Goal: Entertainment & Leisure: Consume media (video, audio)

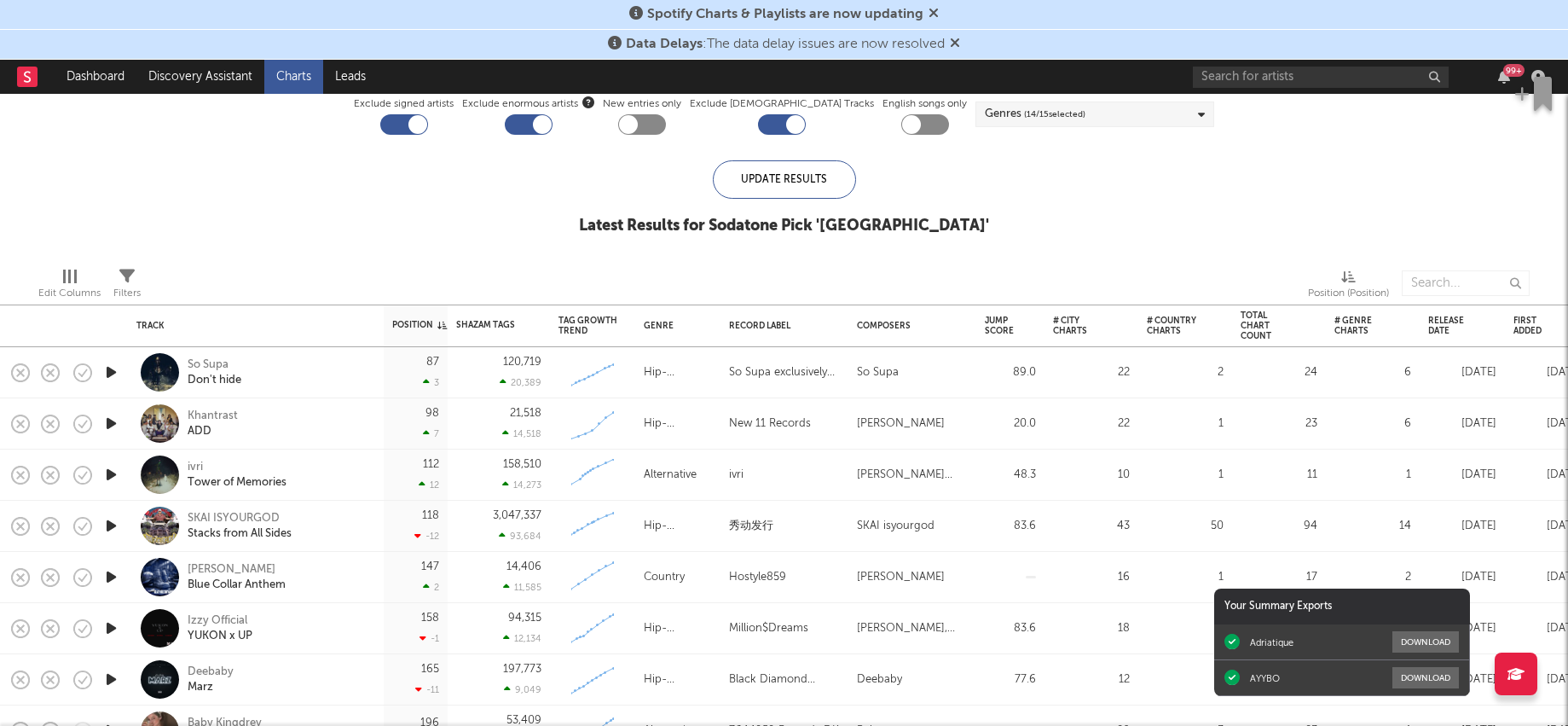
click at [104, 375] on icon "button" at bounding box center [111, 373] width 18 height 22
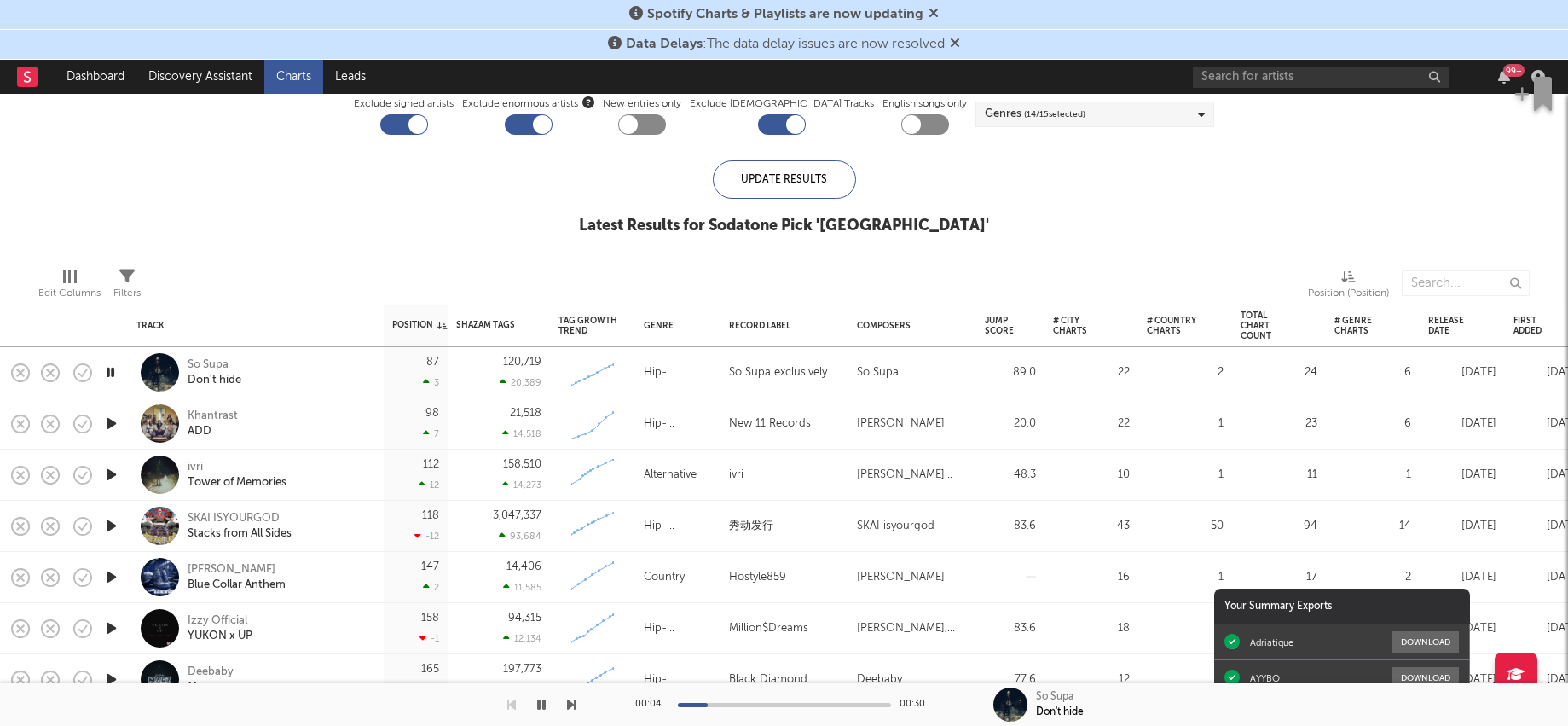
click at [25, 378] on icon "button" at bounding box center [21, 373] width 24 height 24
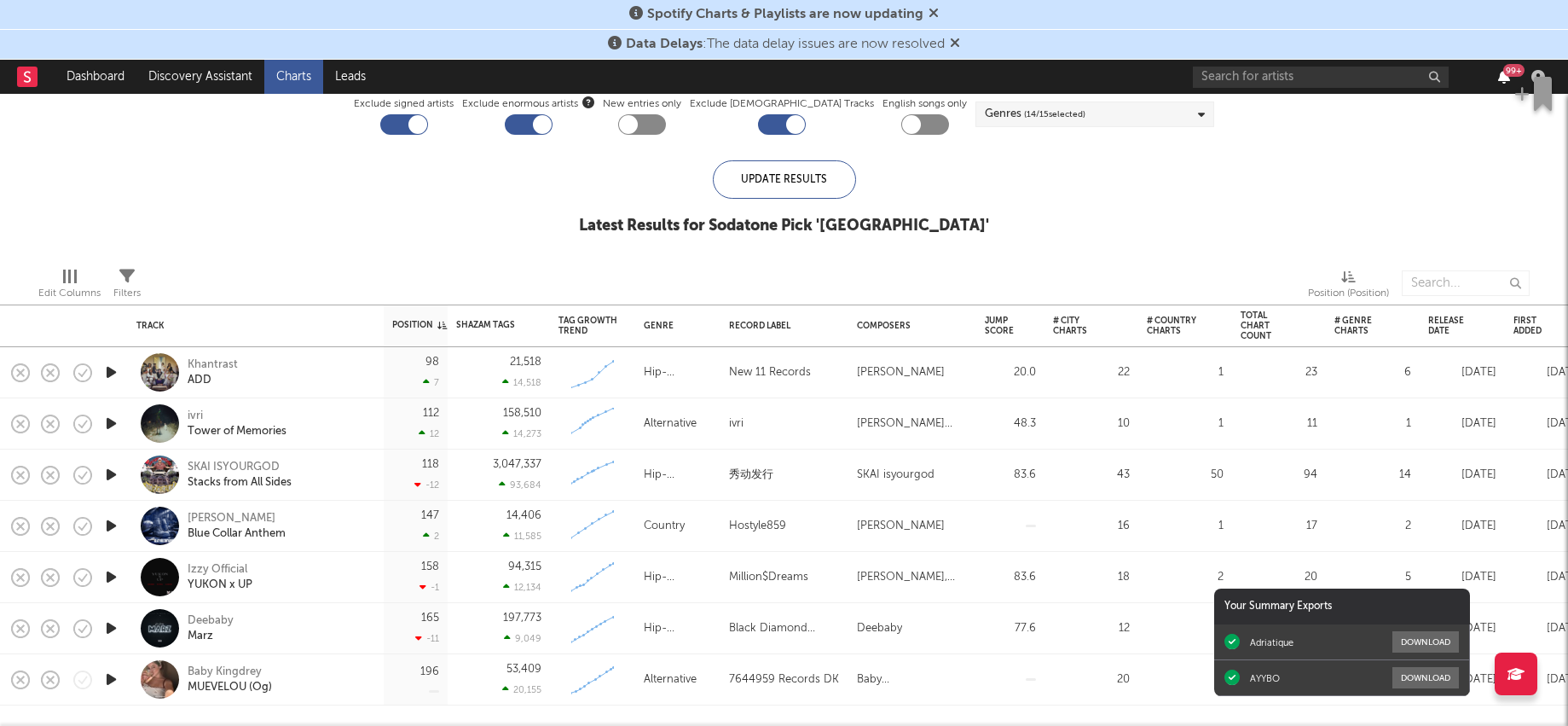
click at [1499, 80] on icon "button" at bounding box center [1504, 77] width 12 height 14
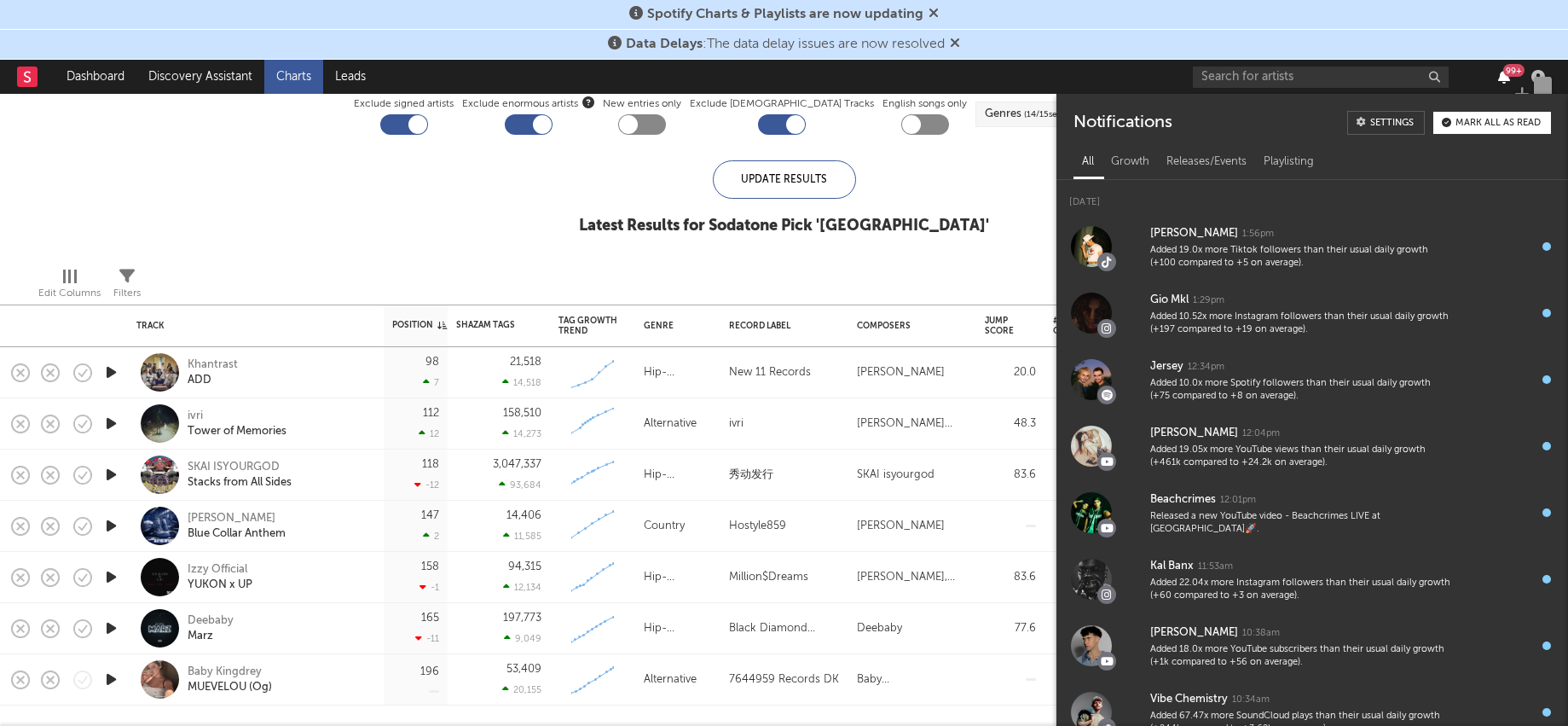
click at [1499, 80] on icon "button" at bounding box center [1504, 77] width 12 height 14
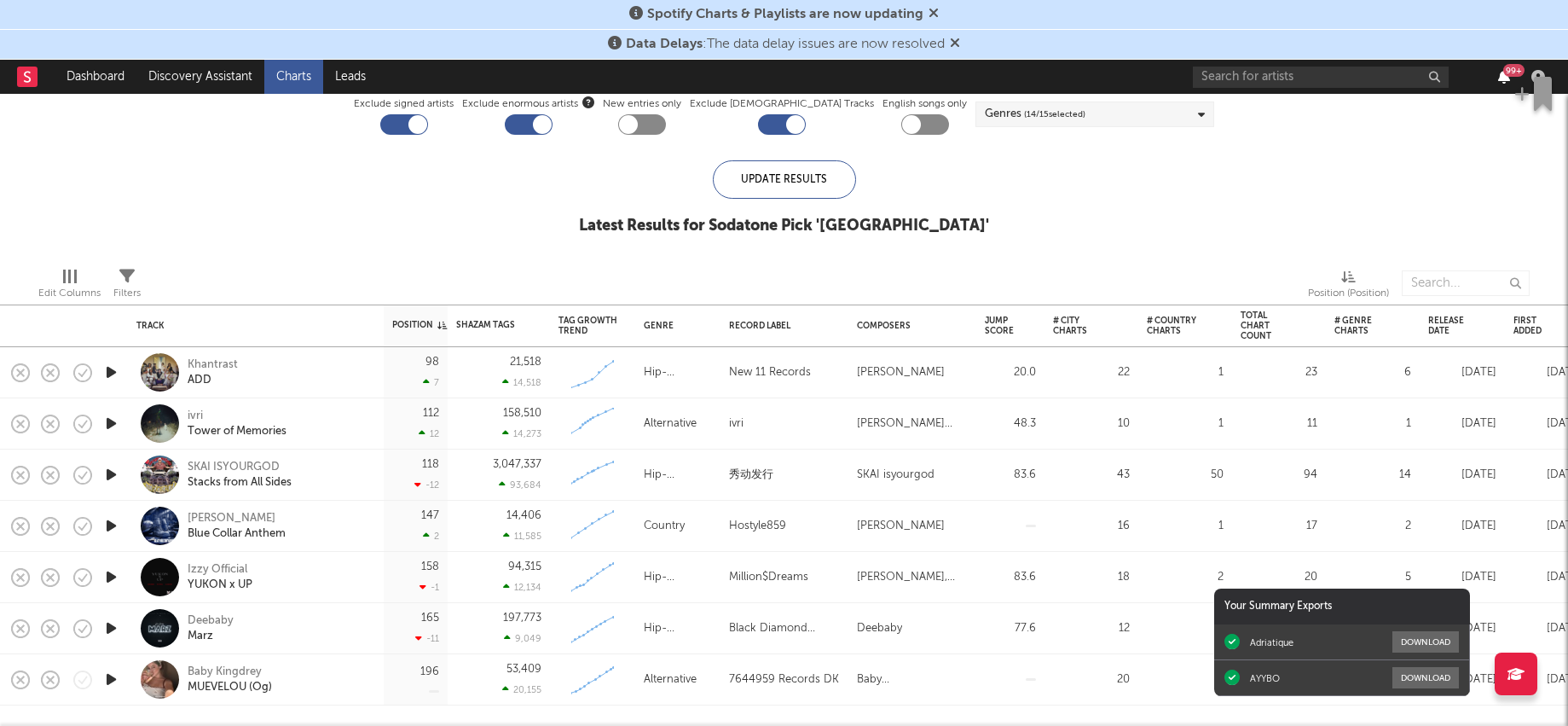
click at [1499, 80] on icon "button" at bounding box center [1504, 77] width 12 height 14
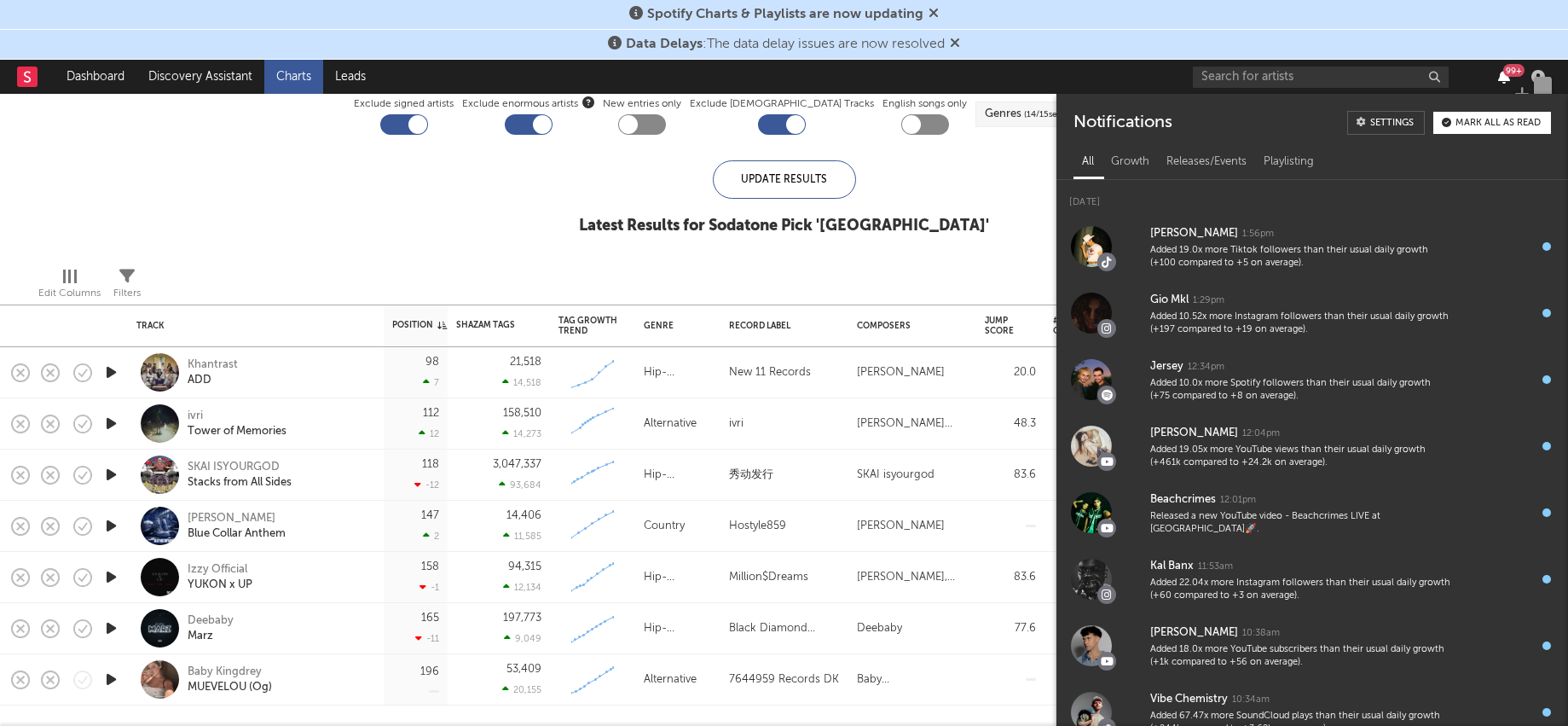
click at [1499, 80] on icon "button" at bounding box center [1504, 77] width 12 height 14
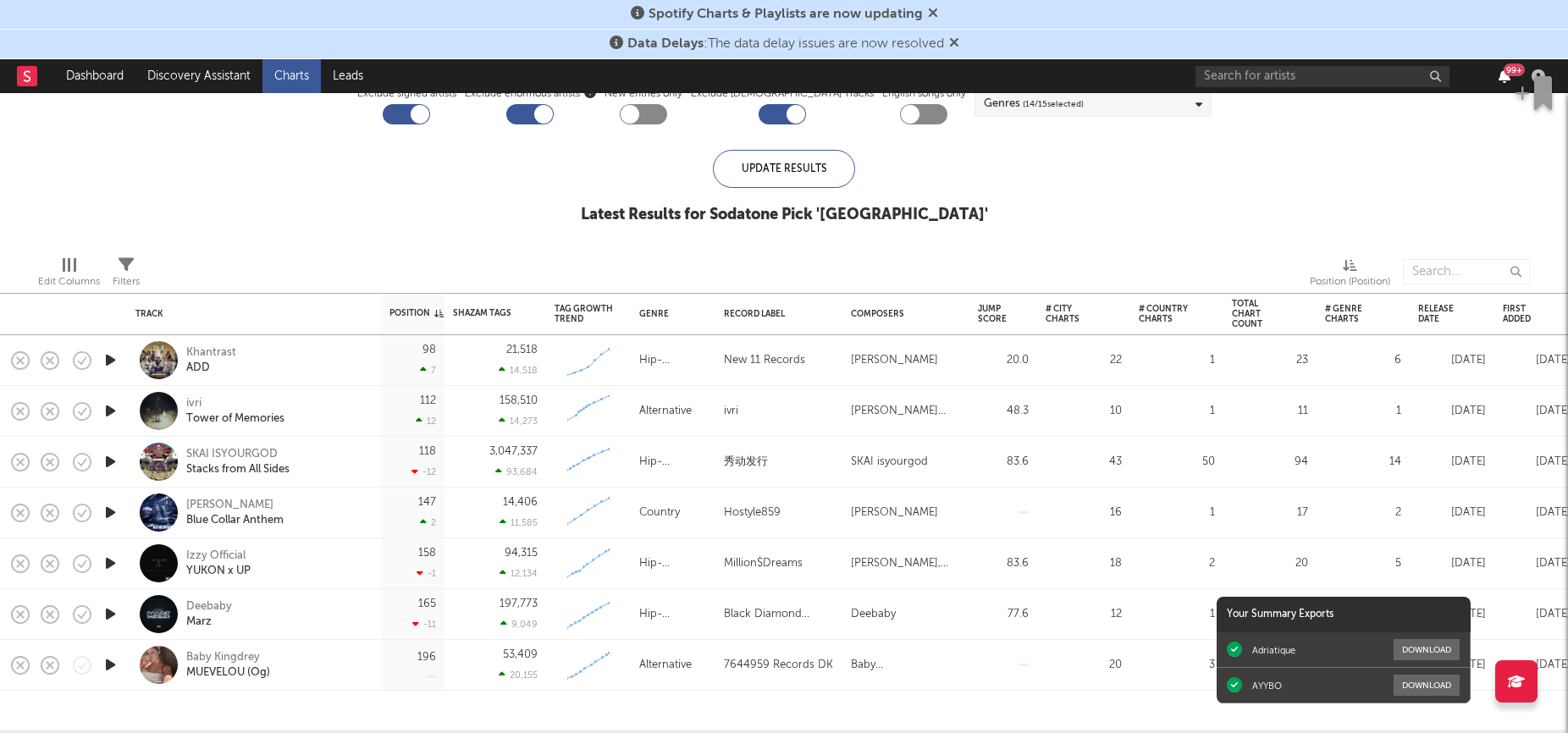
click at [1503, 73] on icon "button" at bounding box center [1505, 77] width 12 height 14
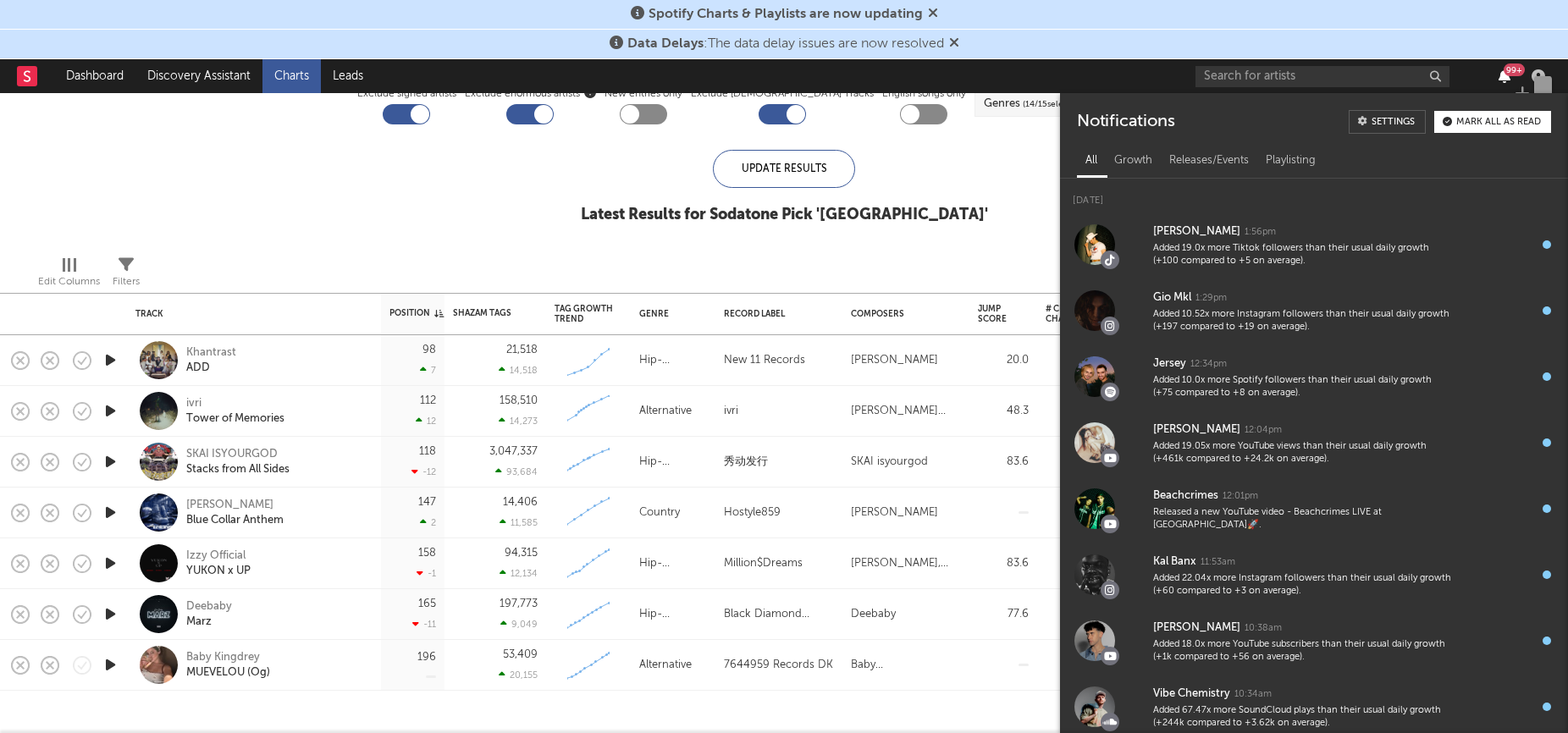
click at [1503, 73] on icon "button" at bounding box center [1505, 77] width 12 height 14
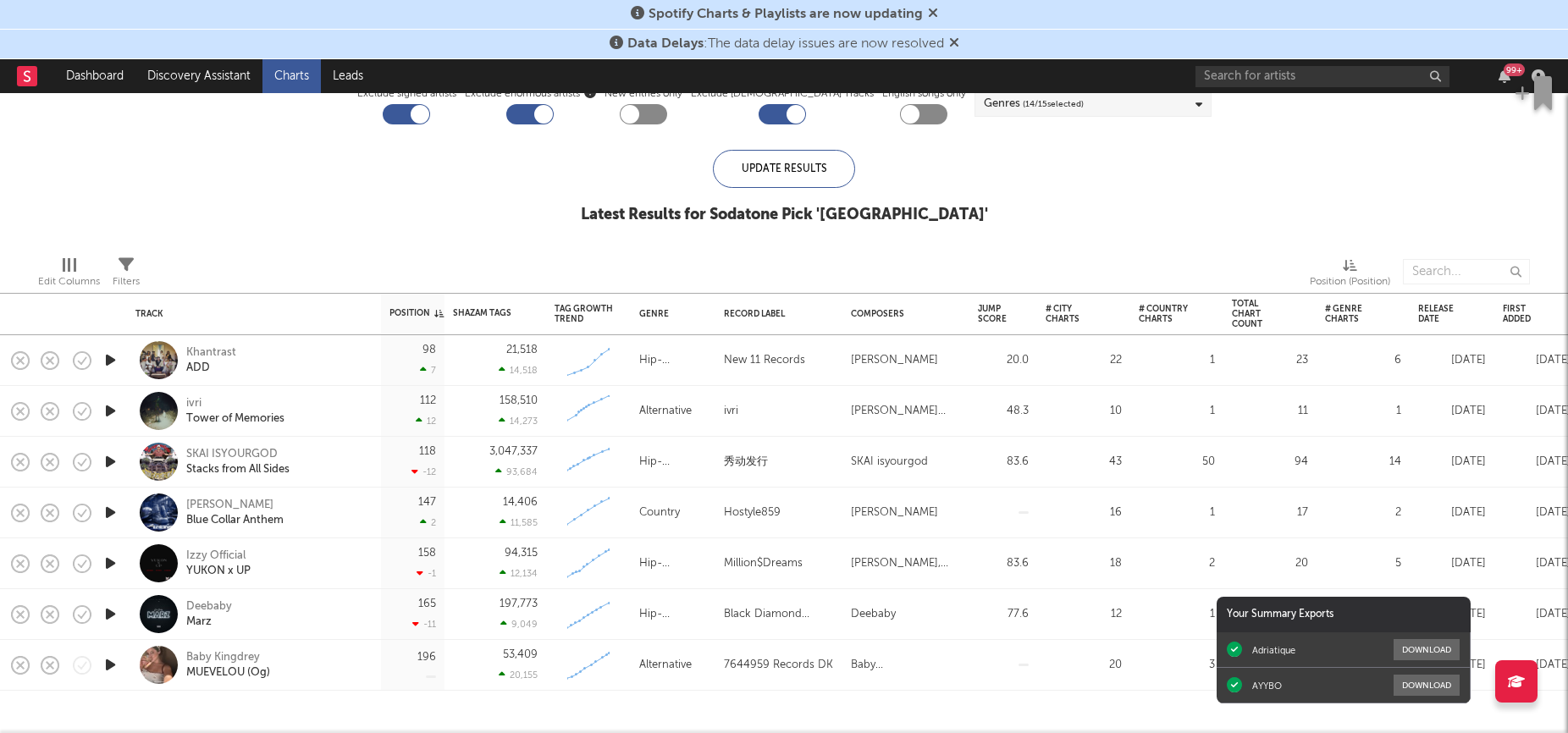
click at [767, 254] on div at bounding box center [1017, 272] width 560 height 42
click at [1504, 75] on icon "button" at bounding box center [1505, 77] width 12 height 14
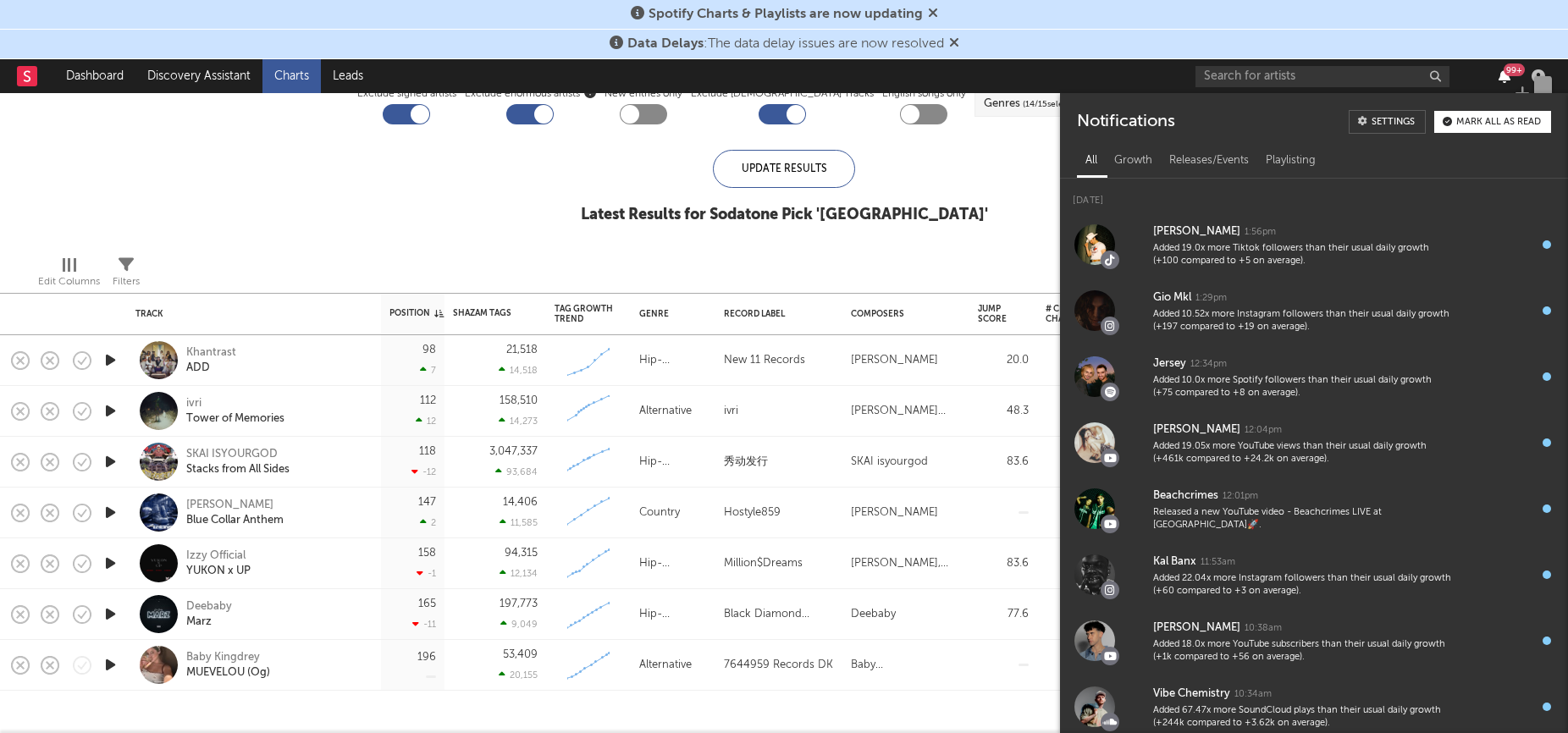
click at [1504, 75] on icon "button" at bounding box center [1505, 77] width 12 height 14
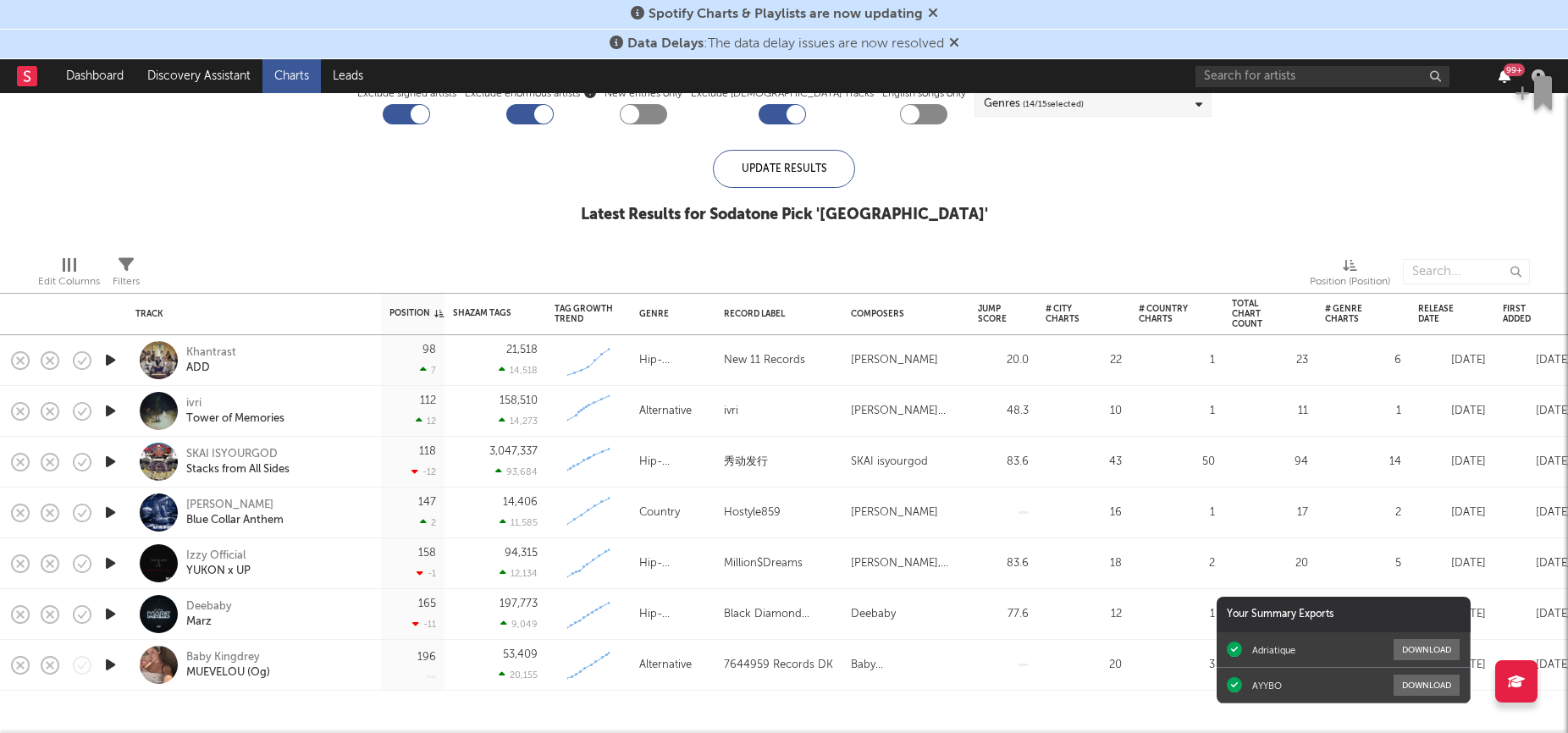
click at [1504, 75] on icon "button" at bounding box center [1505, 77] width 12 height 14
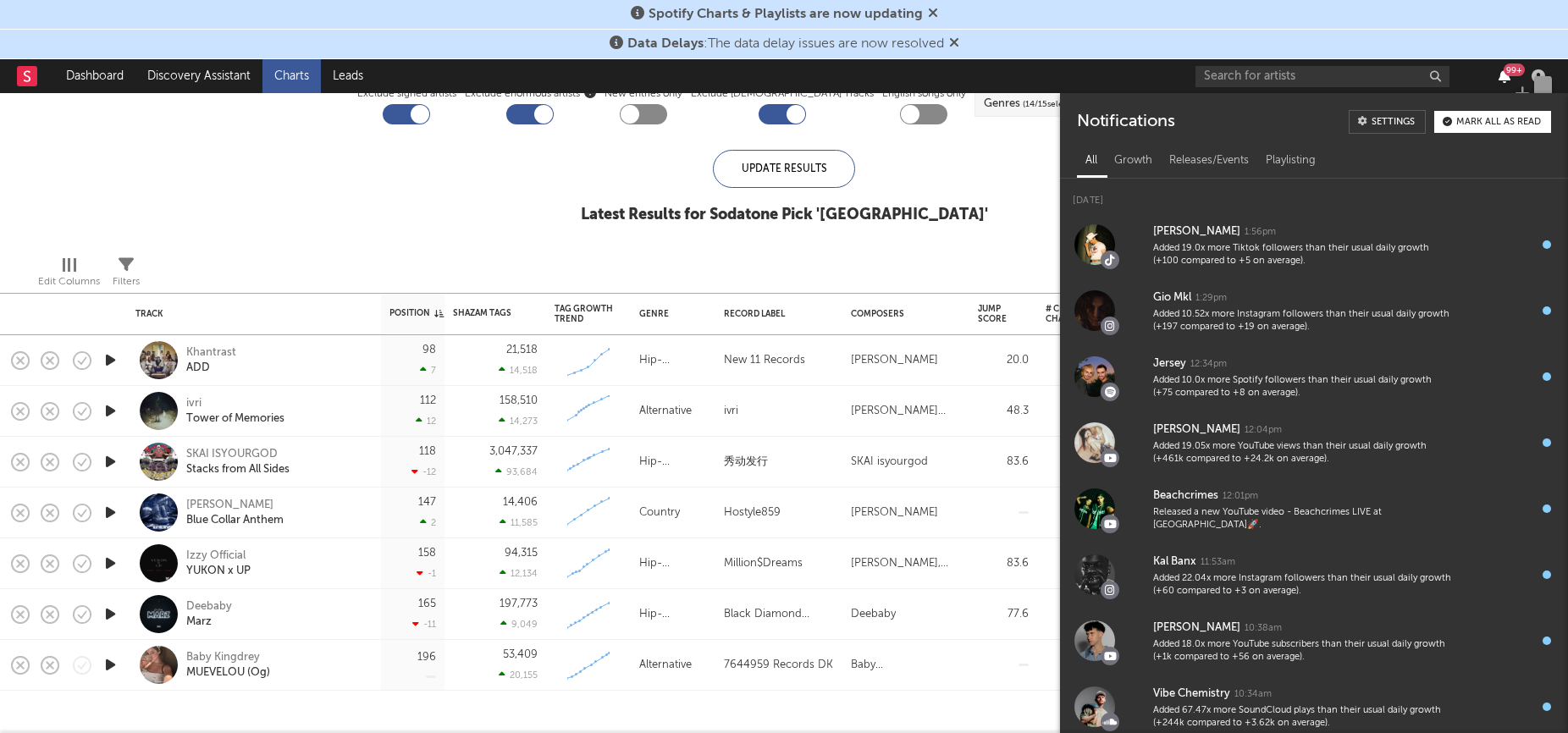
click at [1504, 75] on icon "button" at bounding box center [1505, 77] width 12 height 14
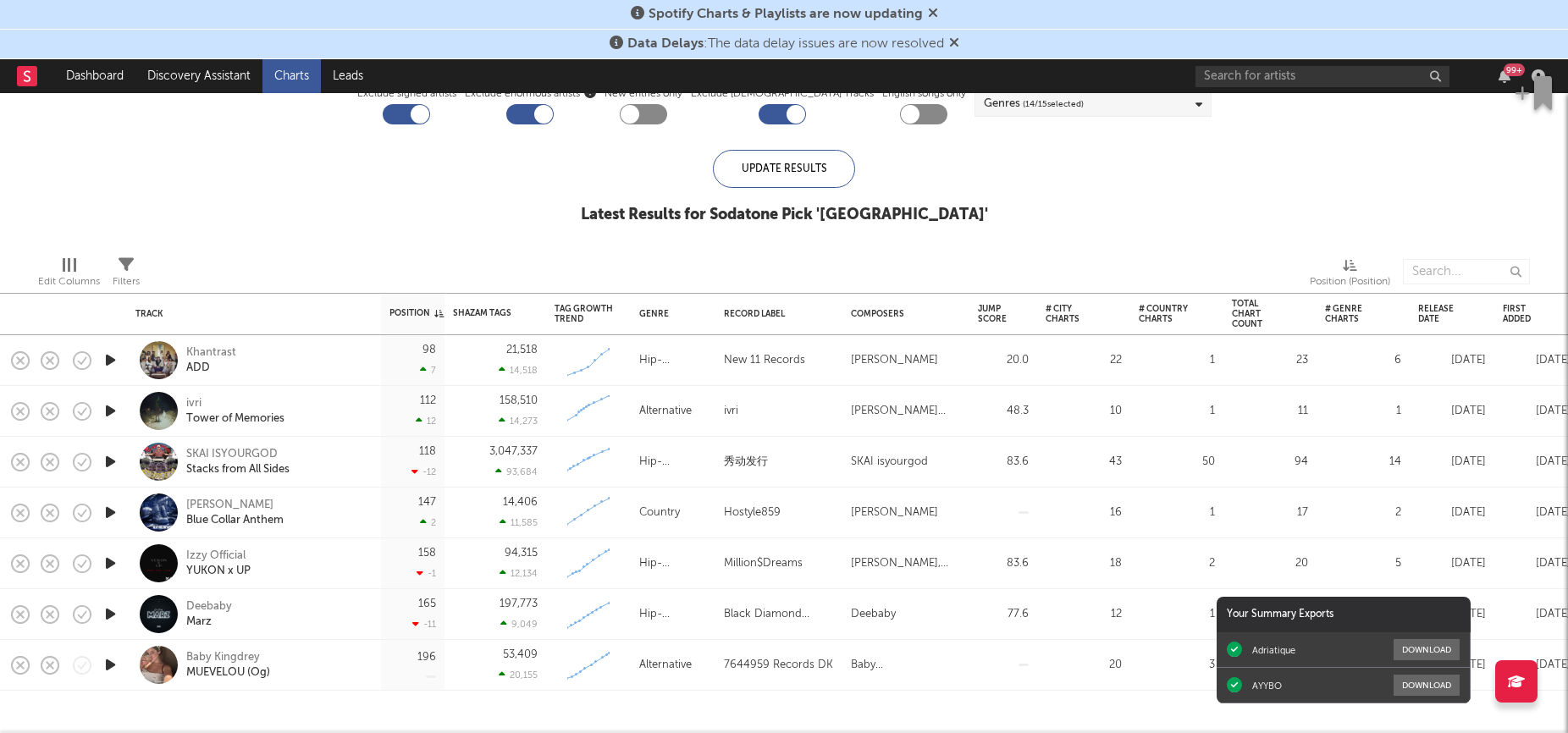
click at [113, 408] on icon "button" at bounding box center [110, 411] width 18 height 22
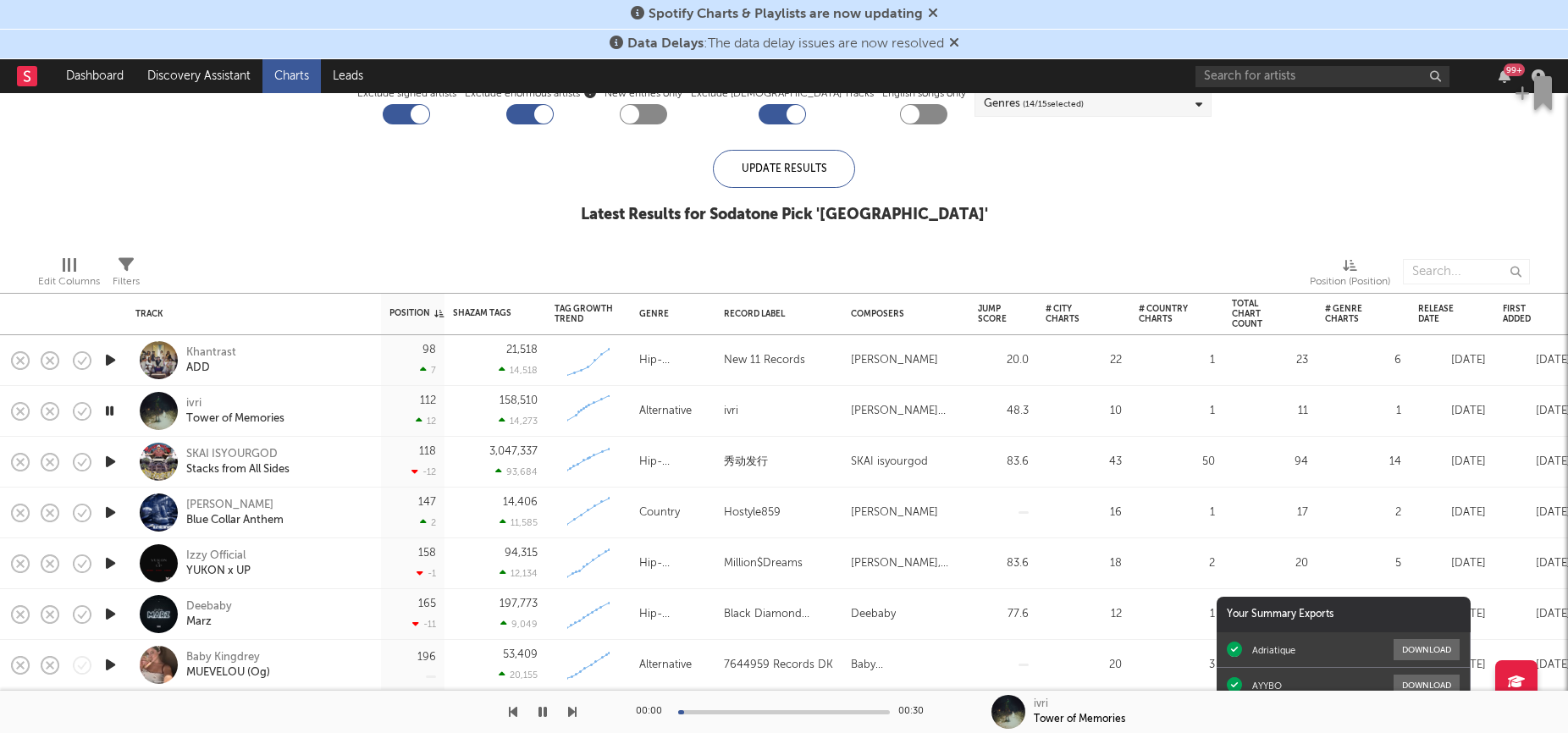
click at [113, 408] on icon "button" at bounding box center [109, 411] width 16 height 22
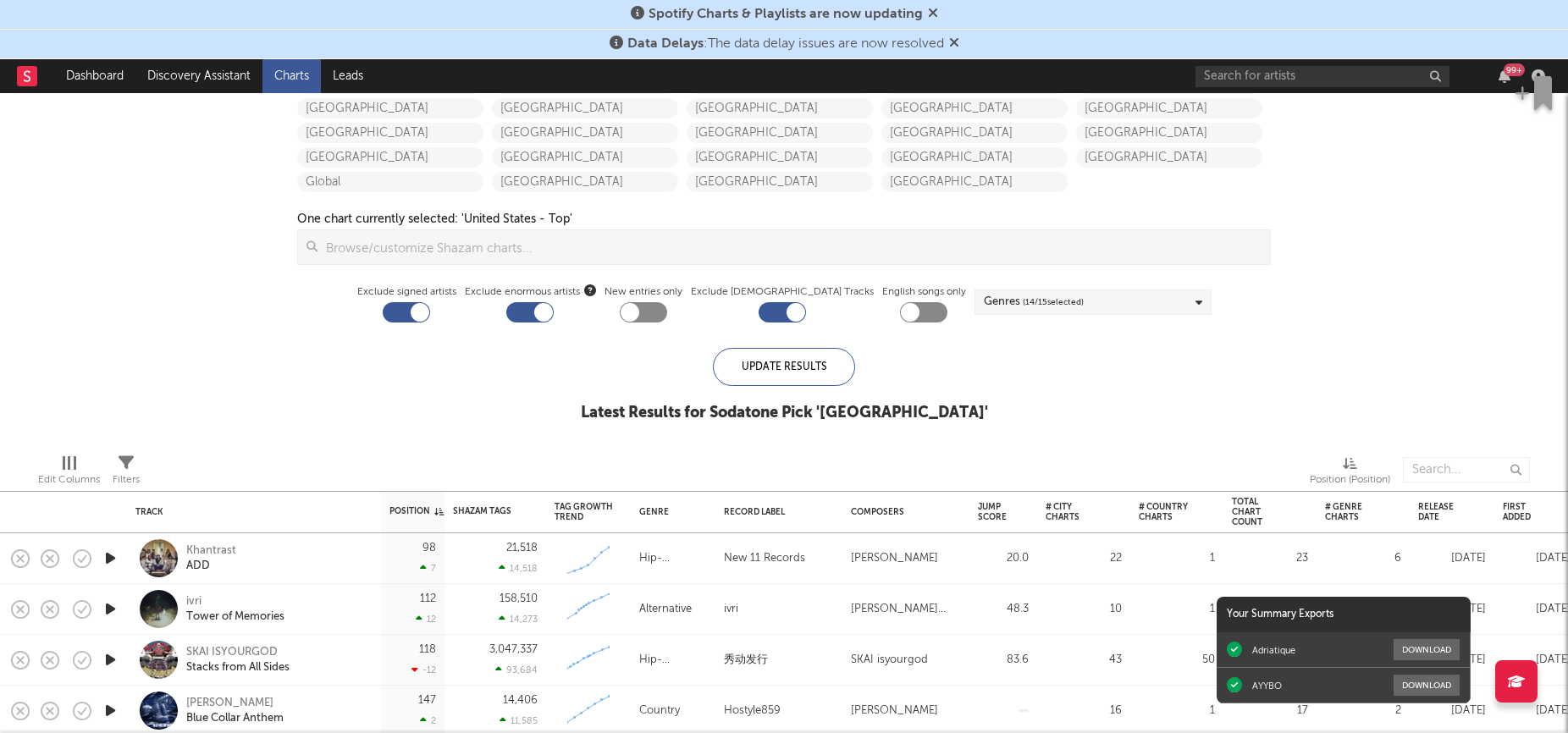
click at [797, 209] on div "One chart currently selected: ' United States - Top ' Update Results" at bounding box center [784, 236] width 973 height 56
click at [960, 41] on icon at bounding box center [954, 42] width 10 height 14
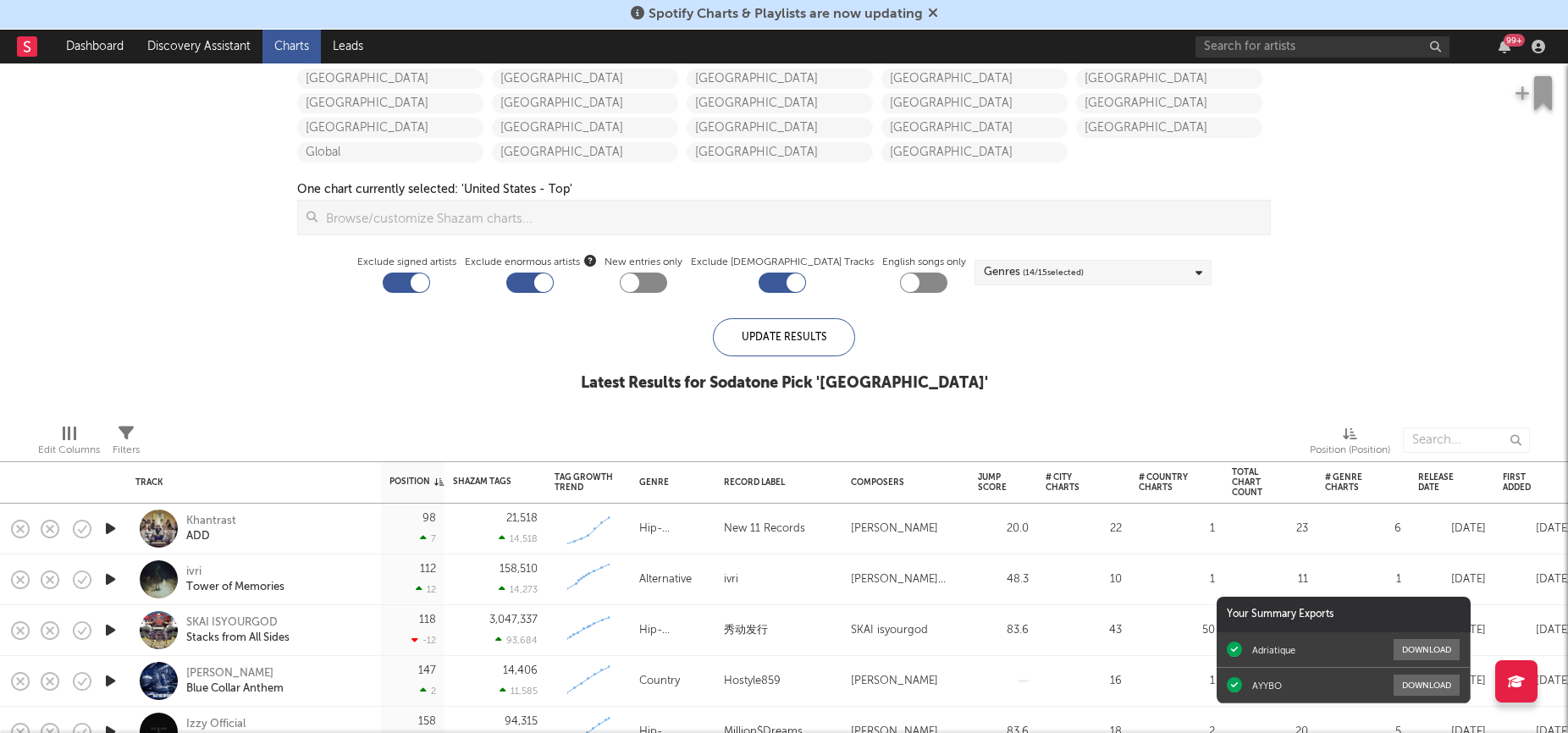
click at [930, 13] on icon at bounding box center [933, 13] width 10 height 14
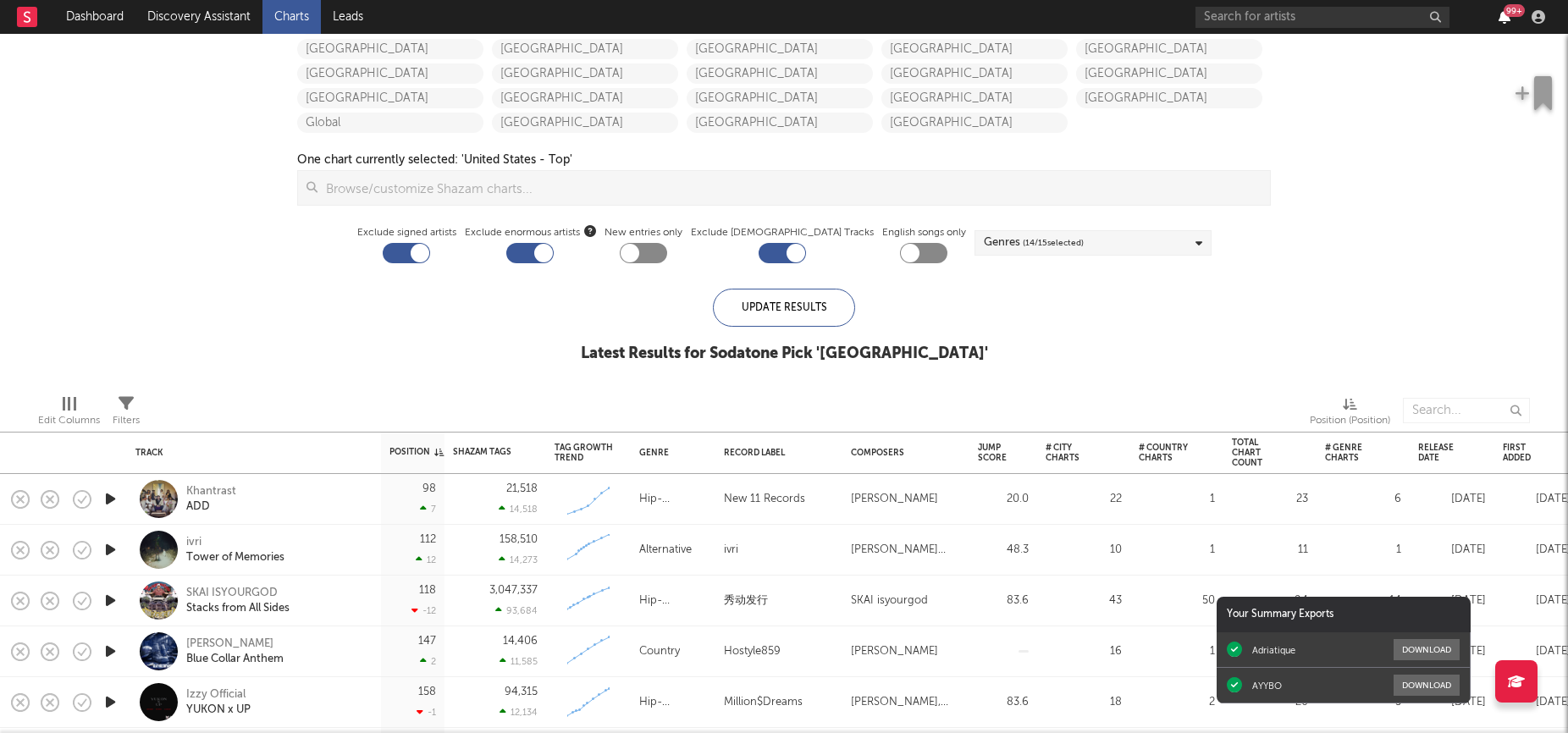
click at [1505, 22] on icon "button" at bounding box center [1505, 17] width 12 height 14
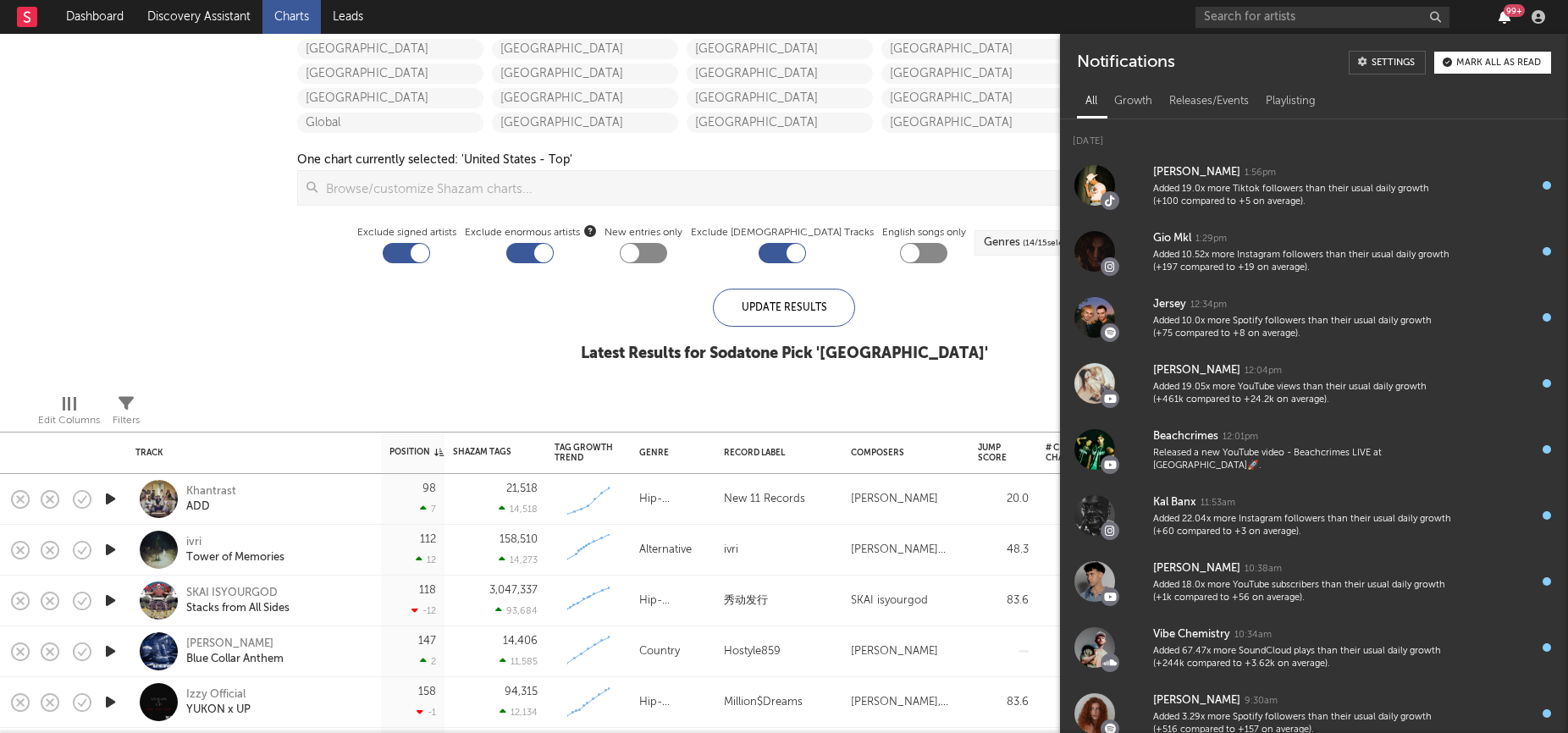
click at [1505, 22] on icon "button" at bounding box center [1505, 17] width 12 height 14
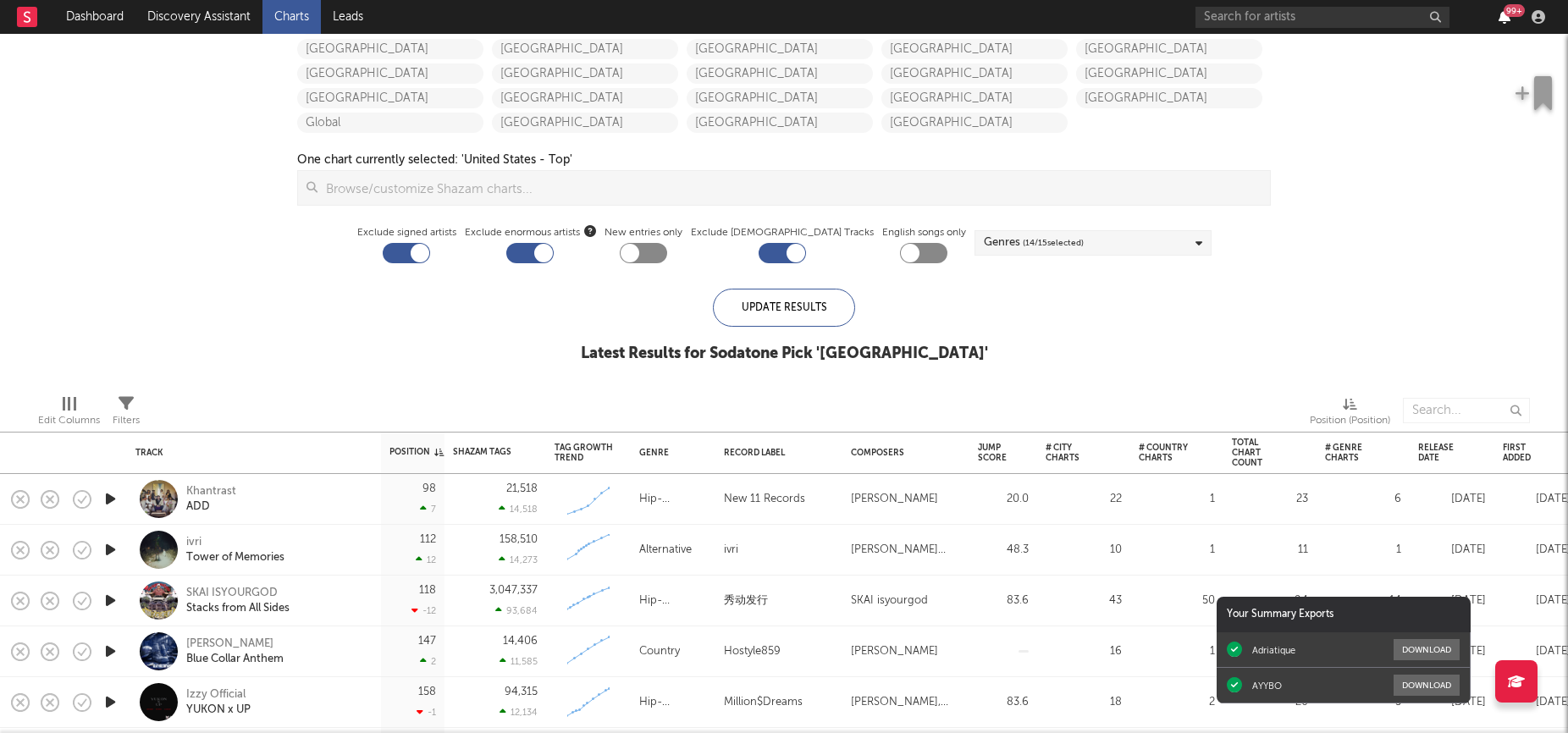
click at [1505, 22] on icon "button" at bounding box center [1505, 17] width 12 height 14
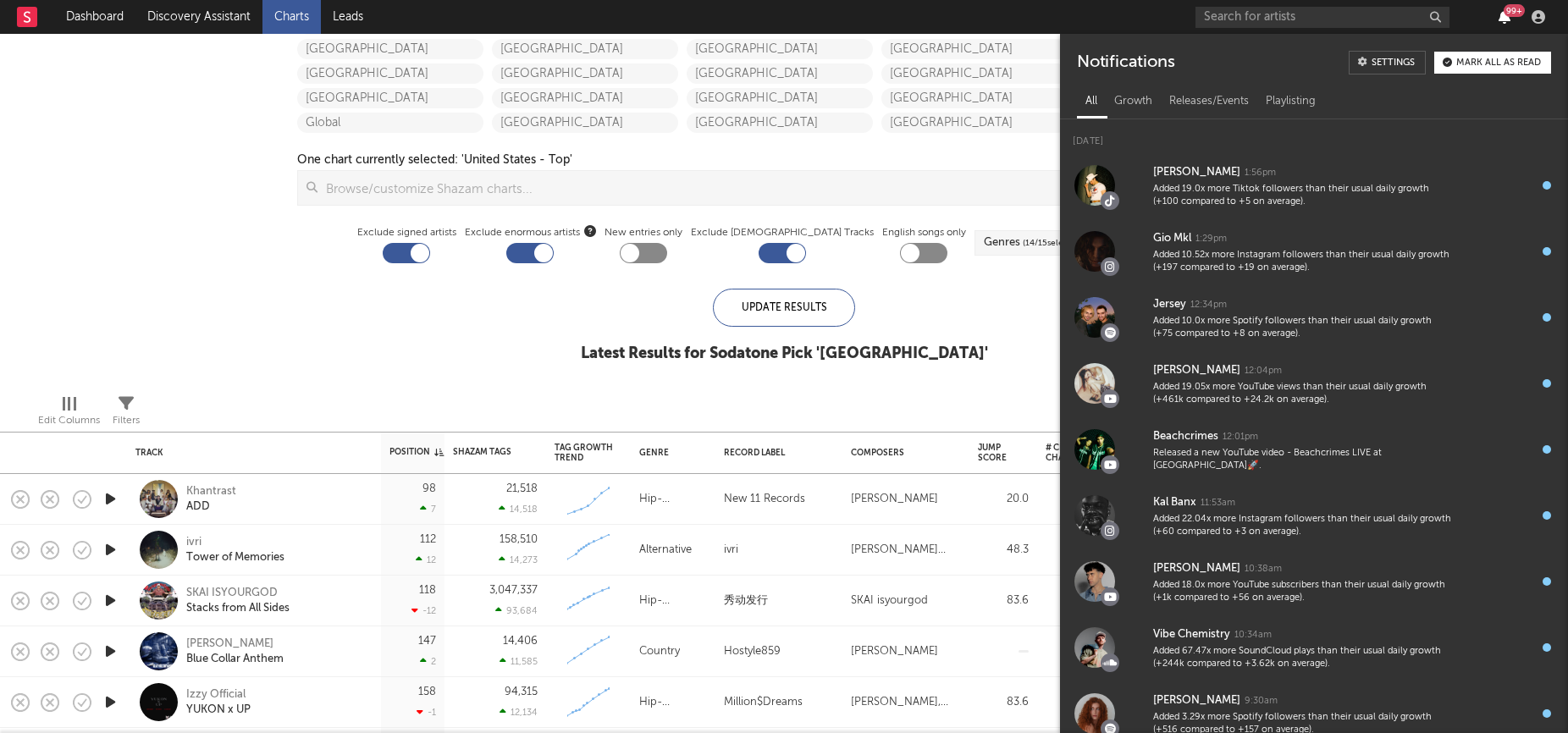
click at [1505, 22] on icon "button" at bounding box center [1505, 17] width 12 height 14
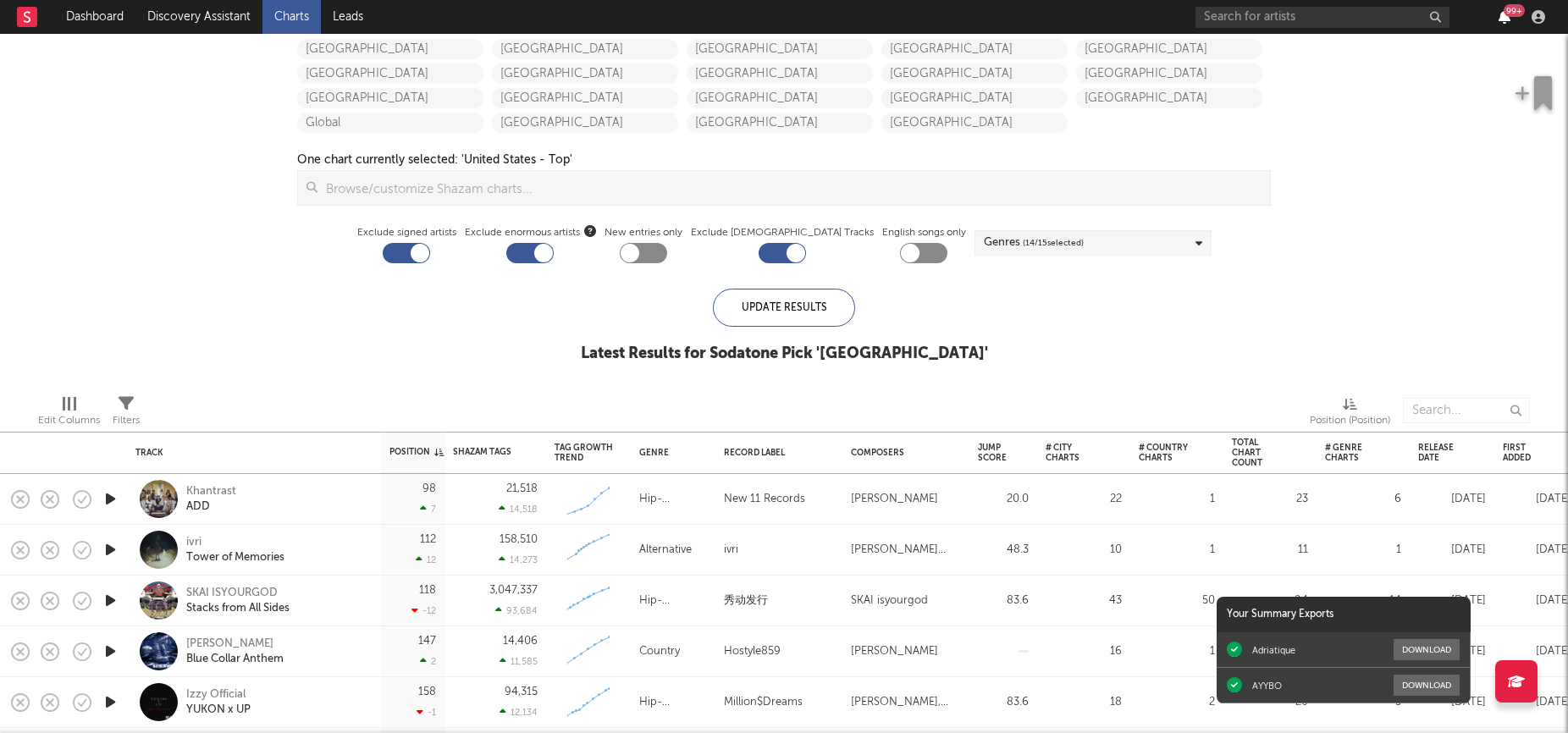
click at [1505, 22] on icon "button" at bounding box center [1505, 17] width 12 height 14
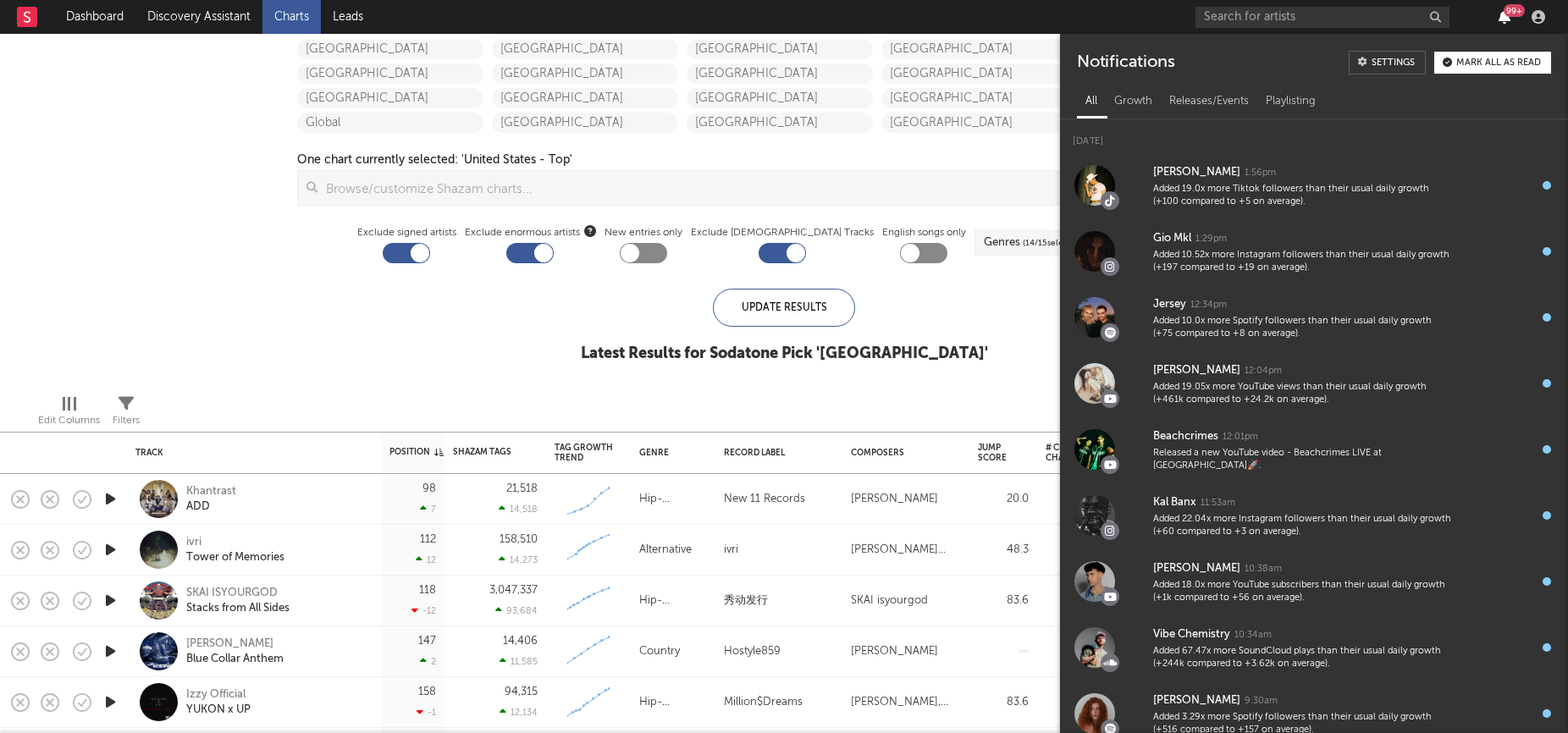
click at [1505, 22] on icon "button" at bounding box center [1505, 17] width 12 height 14
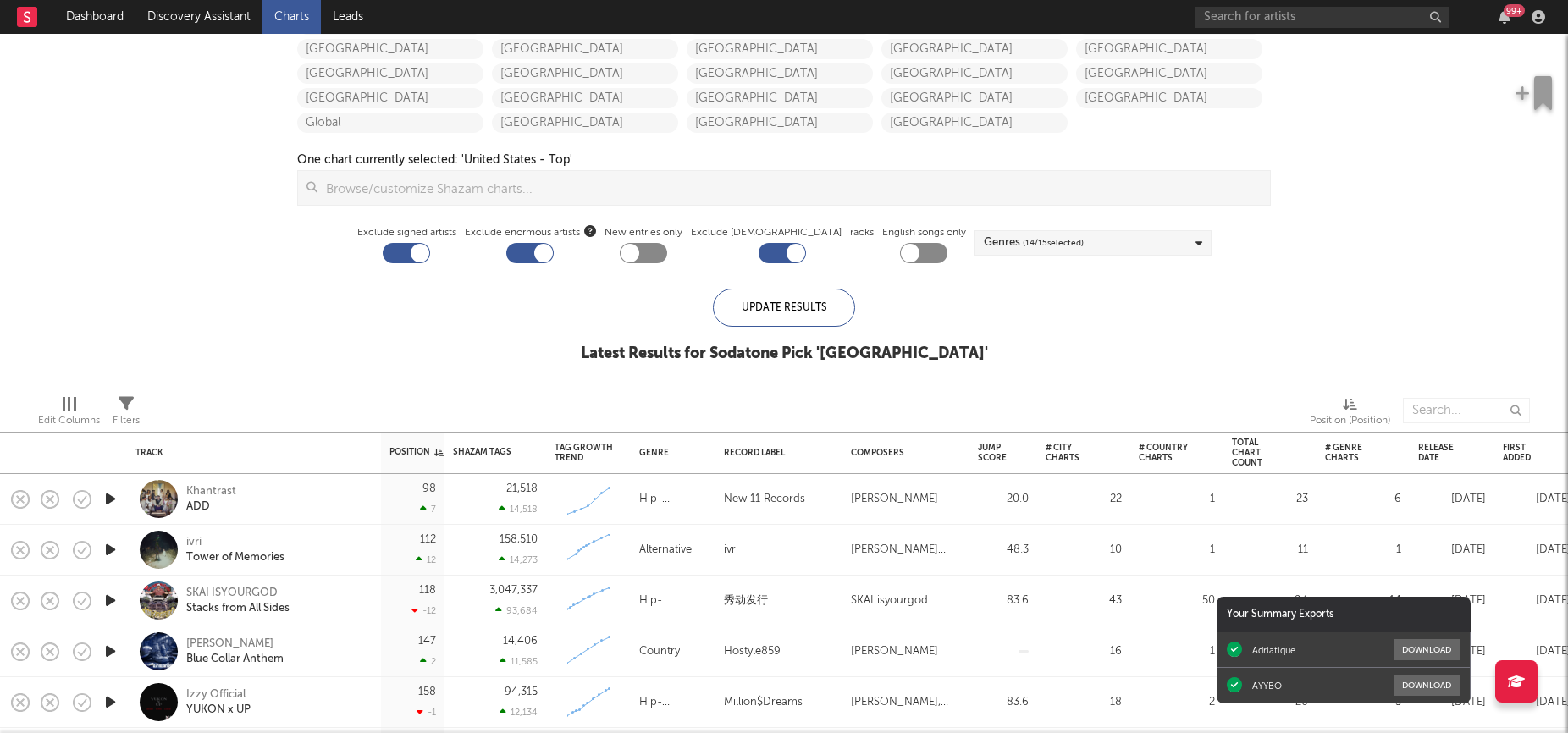
click at [793, 399] on div at bounding box center [1017, 410] width 560 height 42
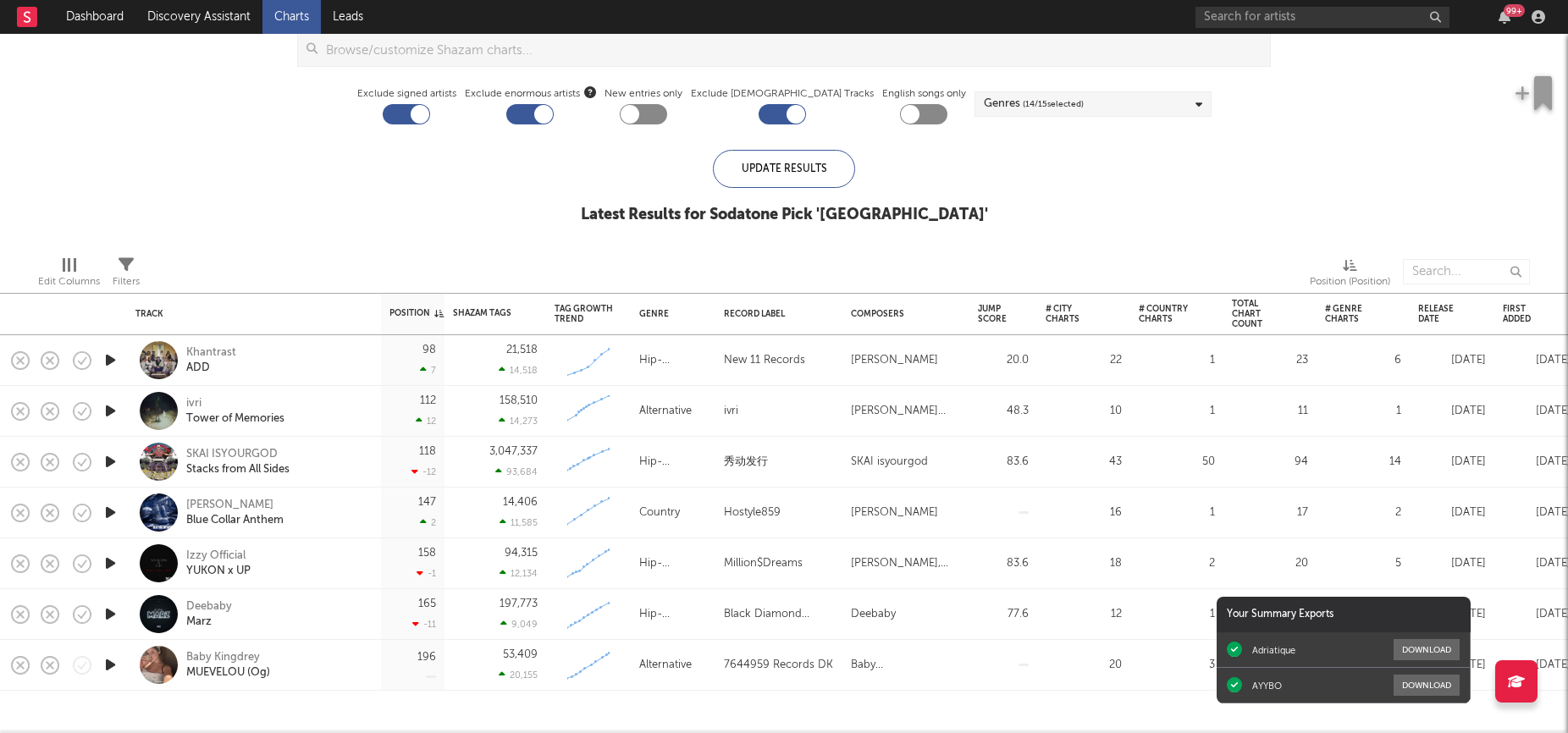
click at [745, 255] on div at bounding box center [1017, 272] width 560 height 42
click at [757, 245] on div "Edit Columns Filters Position (Position)" at bounding box center [784, 268] width 1568 height 51
click at [795, 263] on div at bounding box center [1017, 272] width 560 height 42
click at [108, 364] on icon "button" at bounding box center [110, 360] width 18 height 22
